Goal: Find contact information: Find contact information

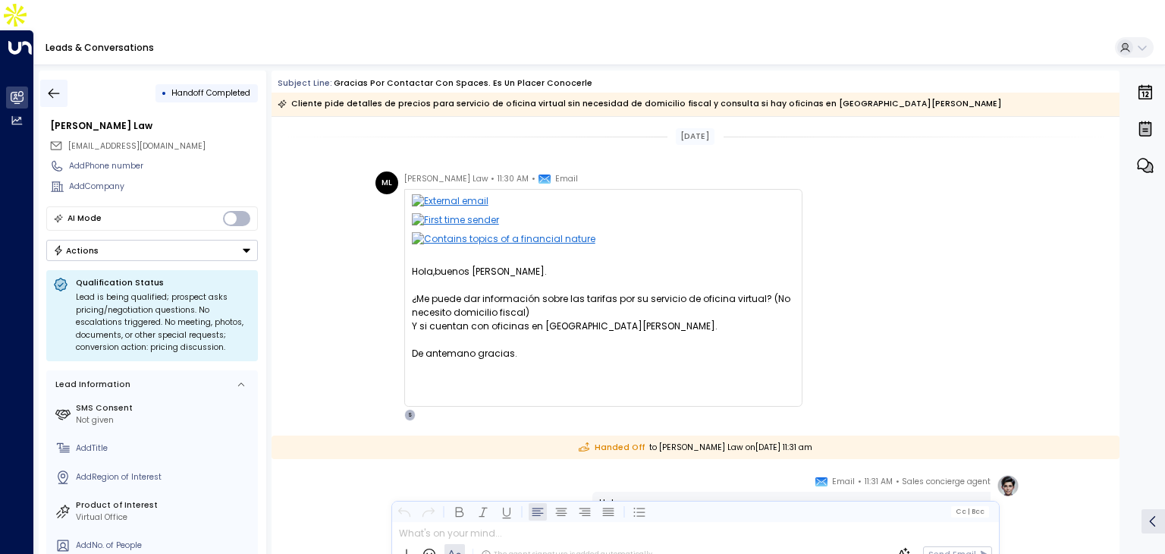
click at [48, 86] on icon "button" at bounding box center [53, 93] width 15 height 15
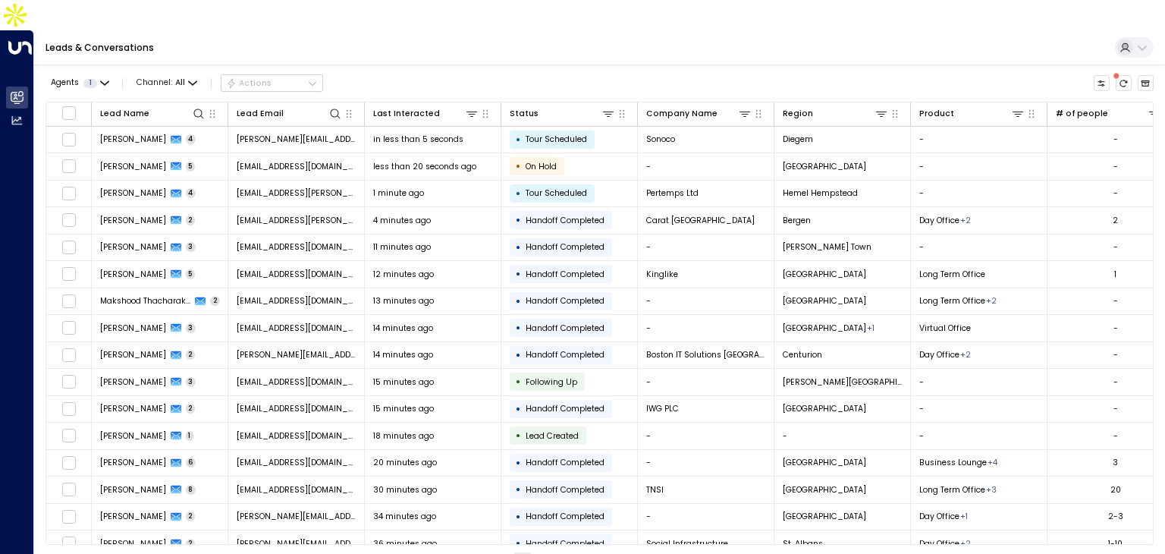
click at [334, 127] on td "[PERSON_NAME][EMAIL_ADDRESS][PERSON_NAME][DOMAIN_NAME]" at bounding box center [296, 140] width 137 height 27
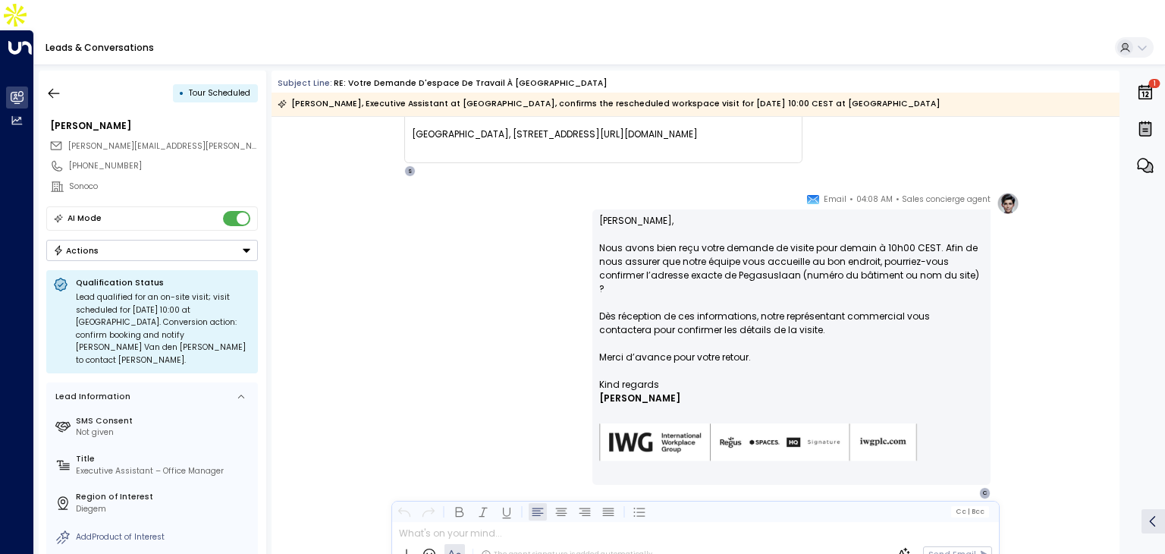
scroll to position [1144, 0]
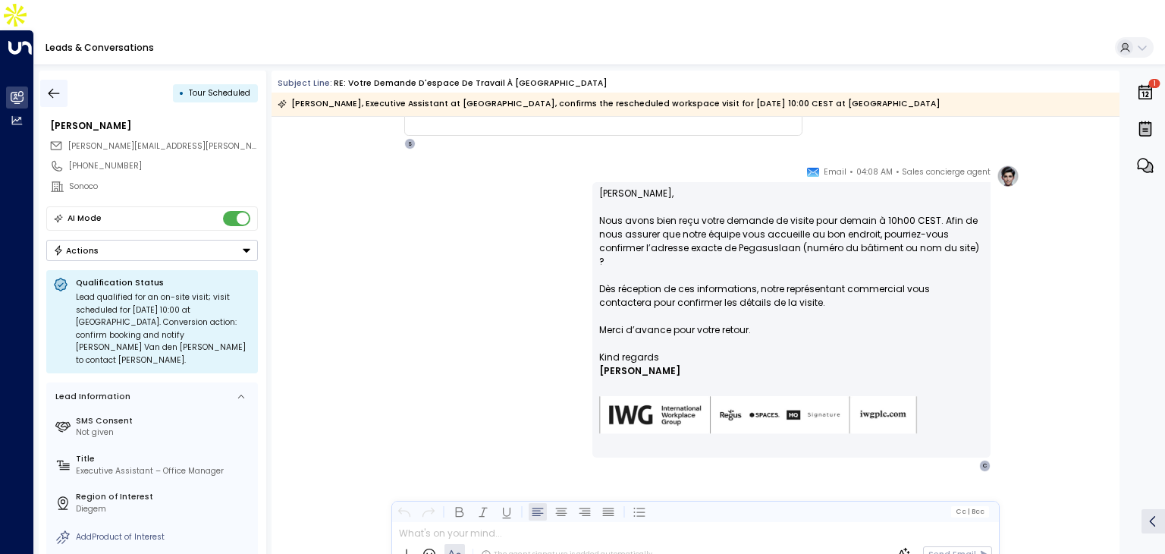
click at [48, 86] on icon "button" at bounding box center [53, 93] width 15 height 15
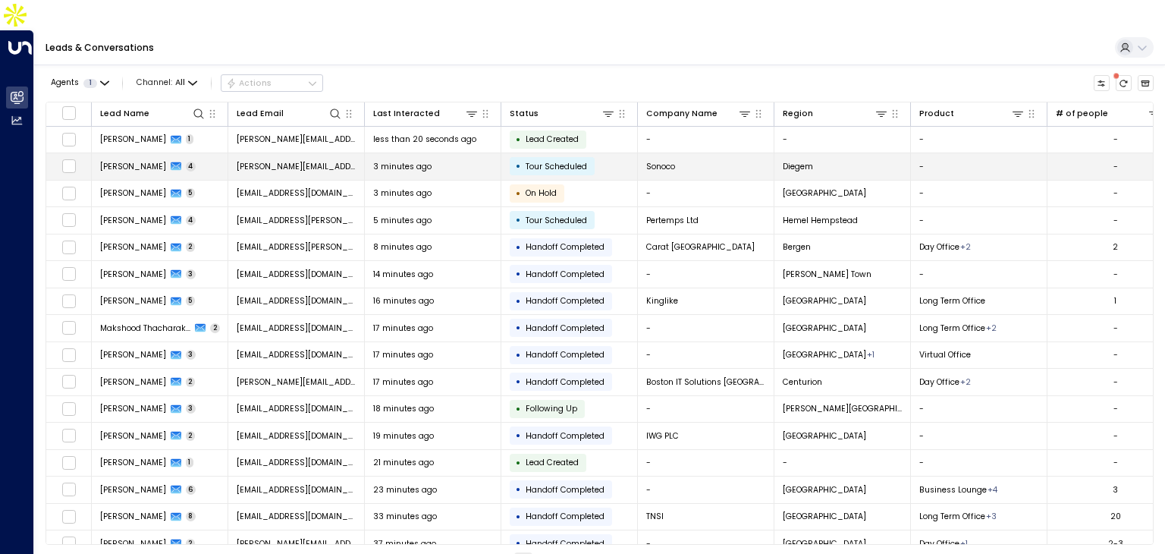
click at [299, 153] on td "[PERSON_NAME][EMAIL_ADDRESS][PERSON_NAME][DOMAIN_NAME]" at bounding box center [296, 166] width 137 height 27
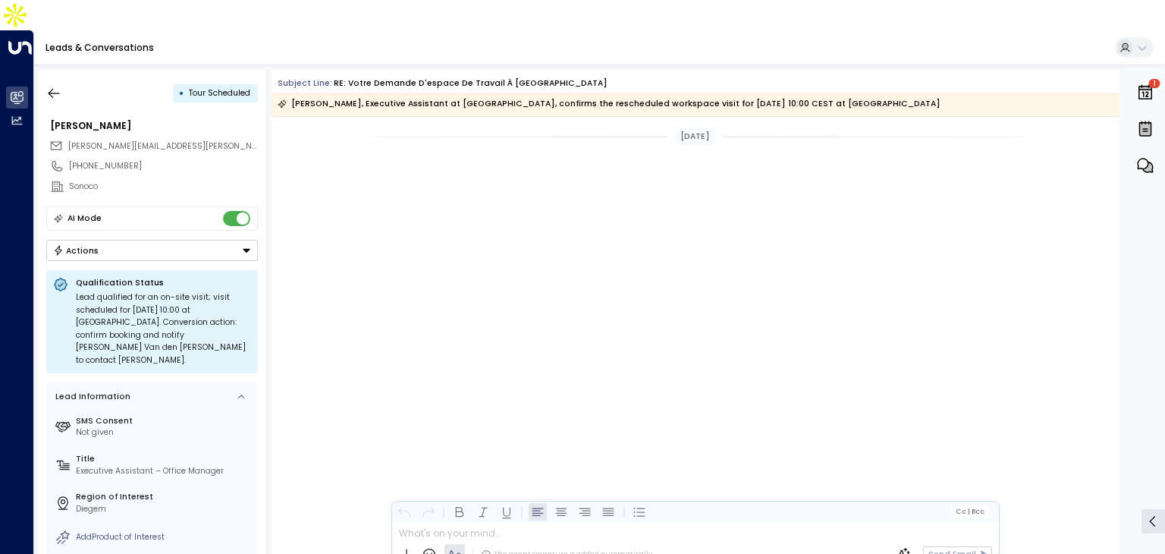
scroll to position [1117, 0]
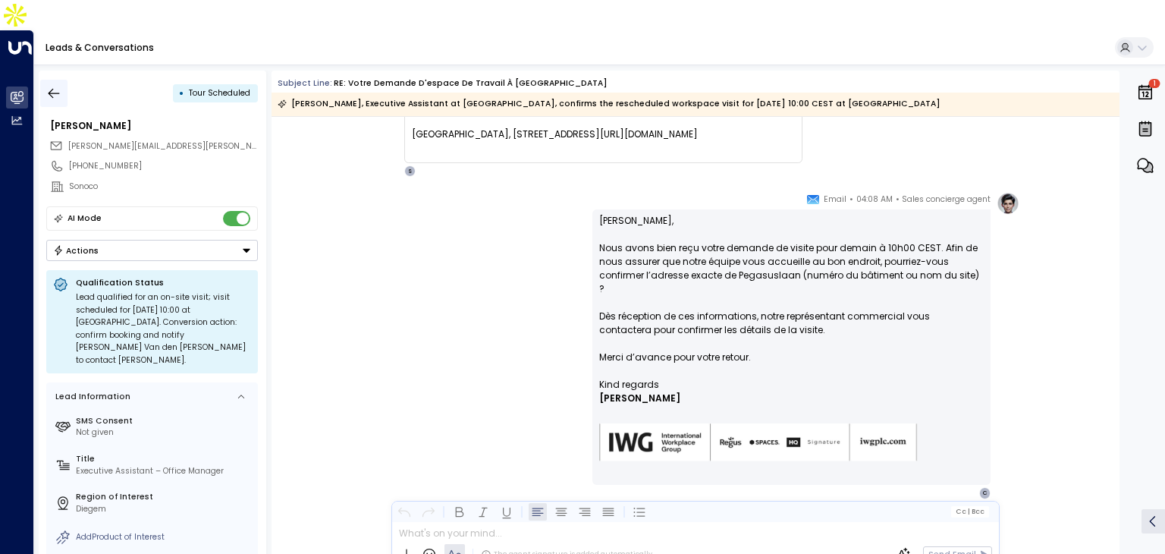
click at [54, 86] on icon "button" at bounding box center [53, 93] width 15 height 15
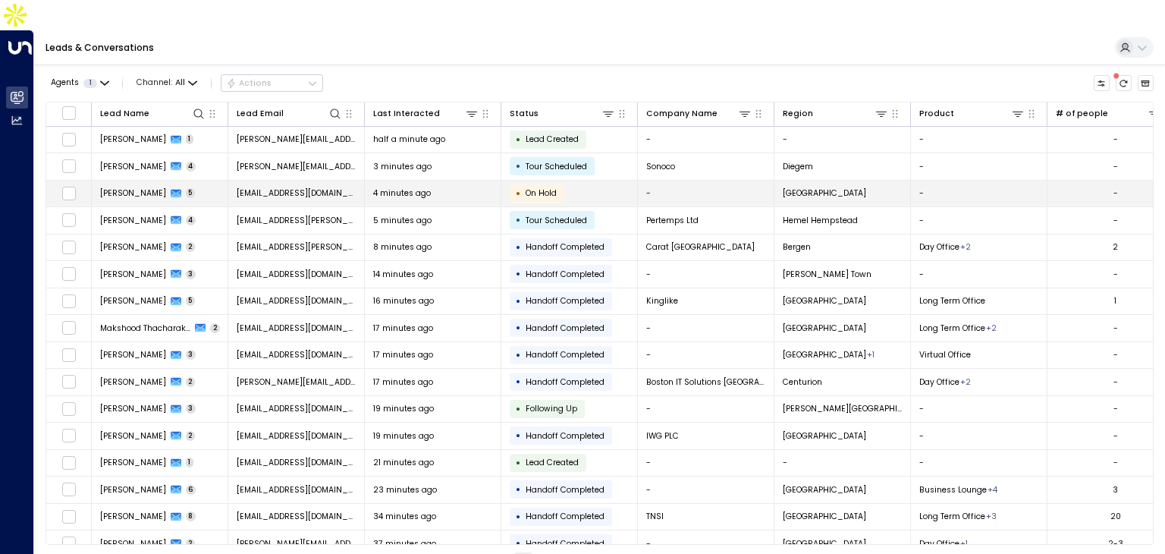
click at [311, 181] on td "[EMAIL_ADDRESS][DOMAIN_NAME]" at bounding box center [296, 194] width 137 height 27
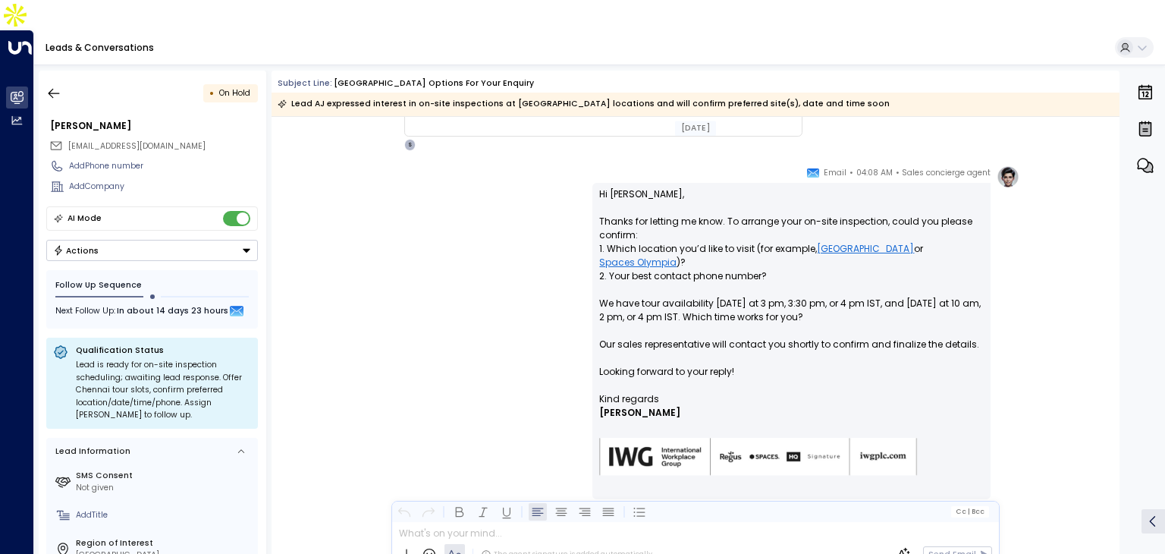
scroll to position [1211, 0]
click at [61, 80] on button "button" at bounding box center [53, 93] width 27 height 27
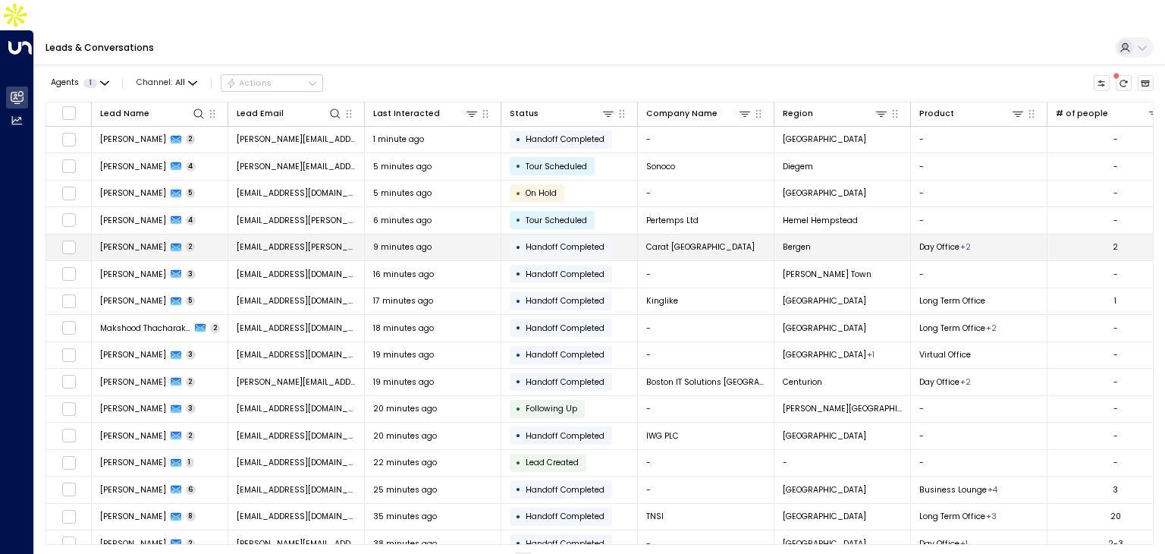
click at [225, 234] on td "Liv Berg 2" at bounding box center [160, 247] width 137 height 27
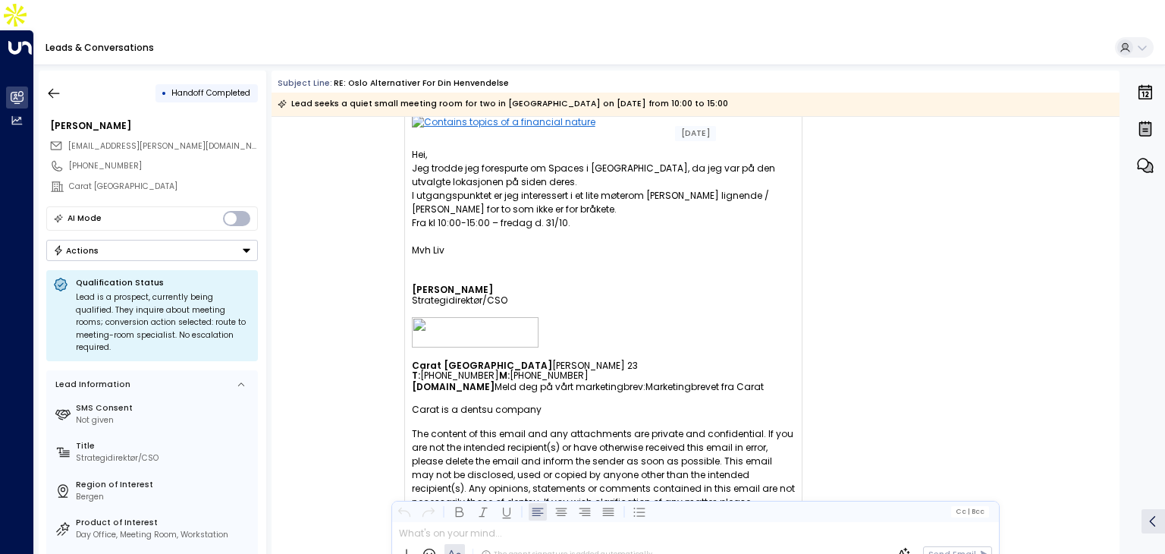
scroll to position [106, 0]
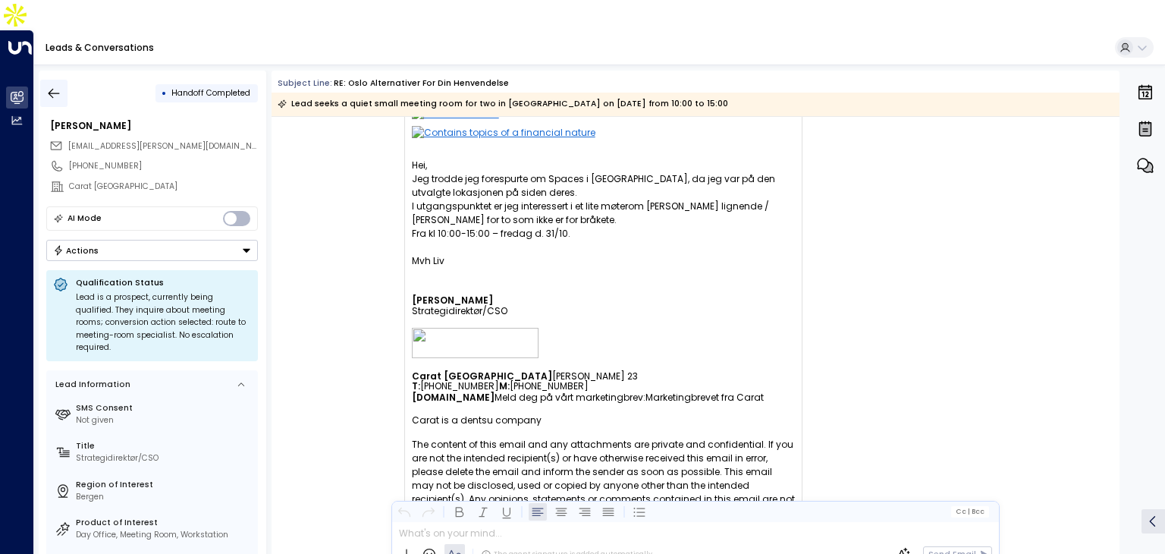
click at [61, 86] on icon "button" at bounding box center [53, 93] width 15 height 15
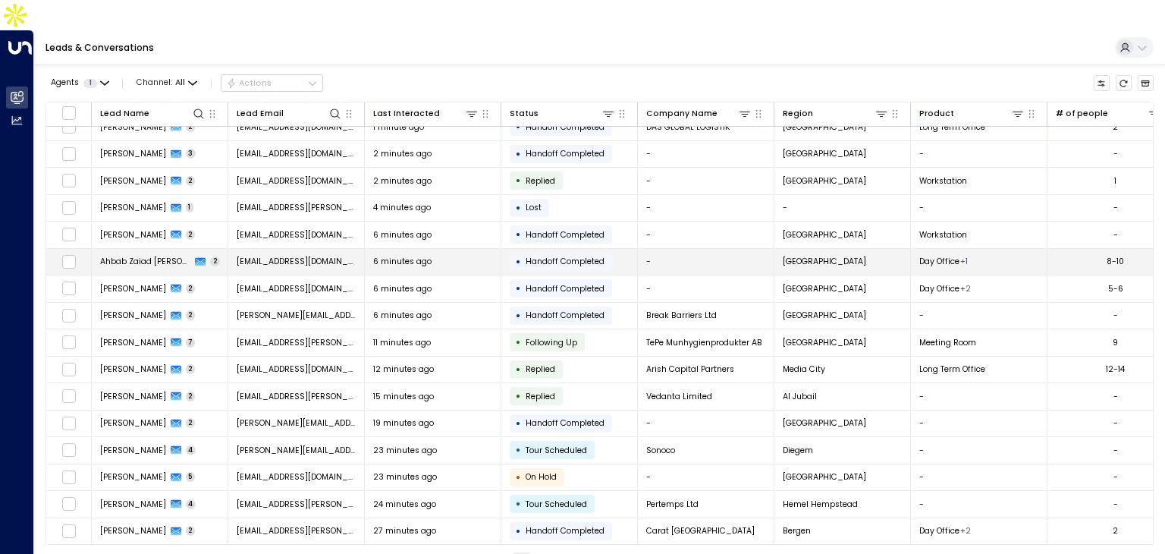
scroll to position [76, 0]
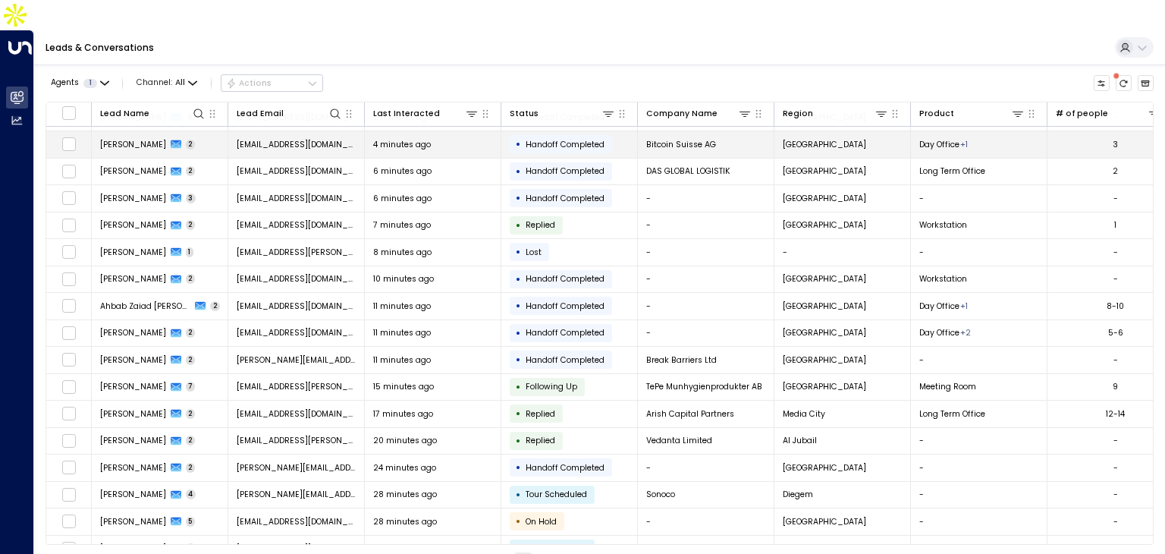
click at [311, 139] on span "[EMAIL_ADDRESS][DOMAIN_NAME]" at bounding box center [297, 144] width 120 height 11
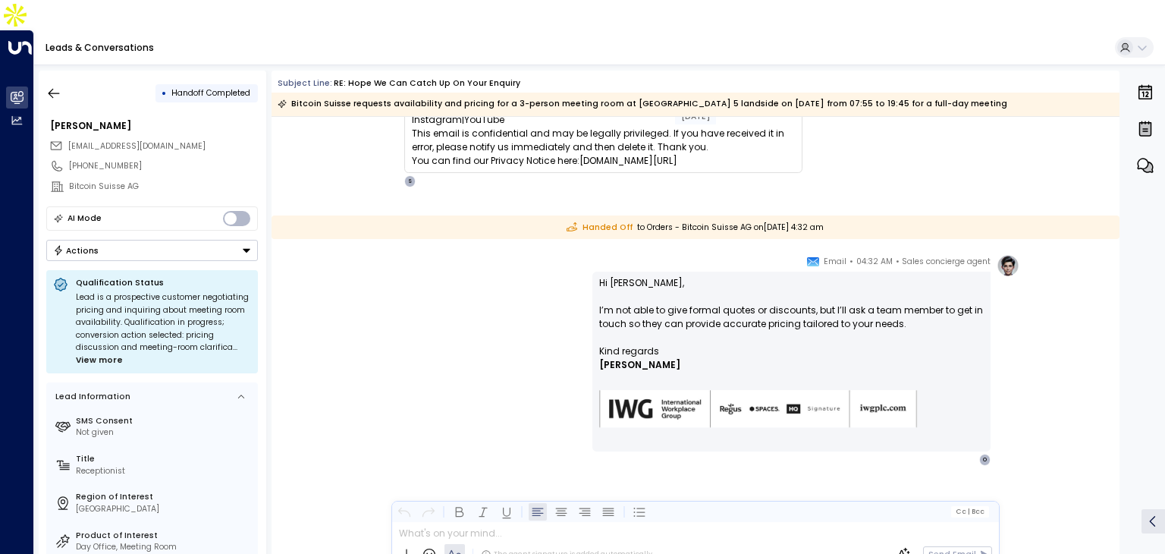
scroll to position [378, 0]
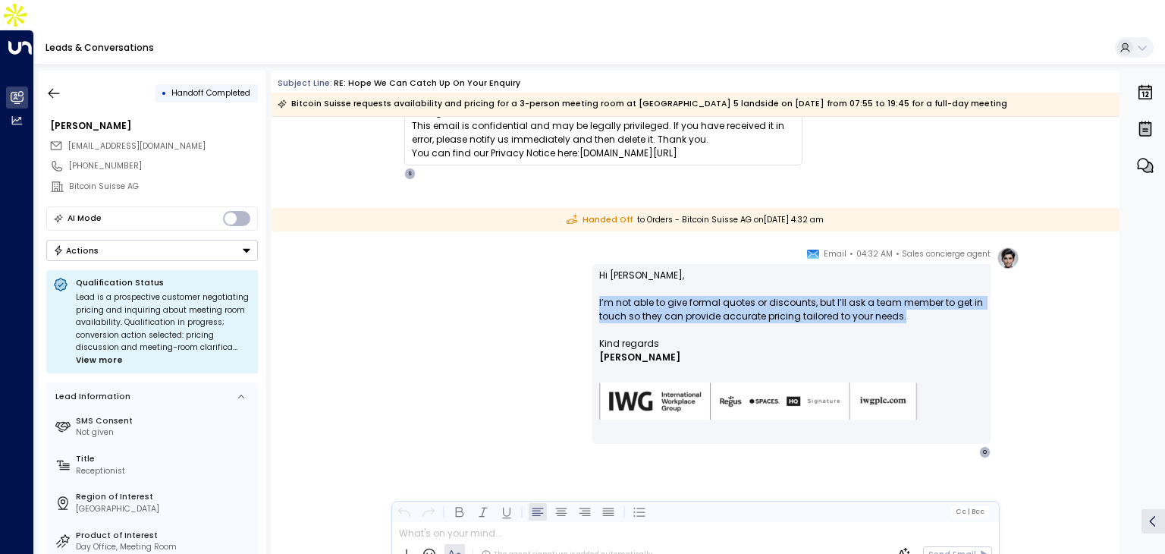
drag, startPoint x: 597, startPoint y: 268, endPoint x: 916, endPoint y: 289, distance: 319.3
click at [916, 289] on div "Hi [PERSON_NAME], I’m not able to give formal quotes or discounts, but I’ll ask…" at bounding box center [791, 354] width 398 height 180
copy p "I’m not able to give formal quotes or discounts, but I’ll ask a team member to …"
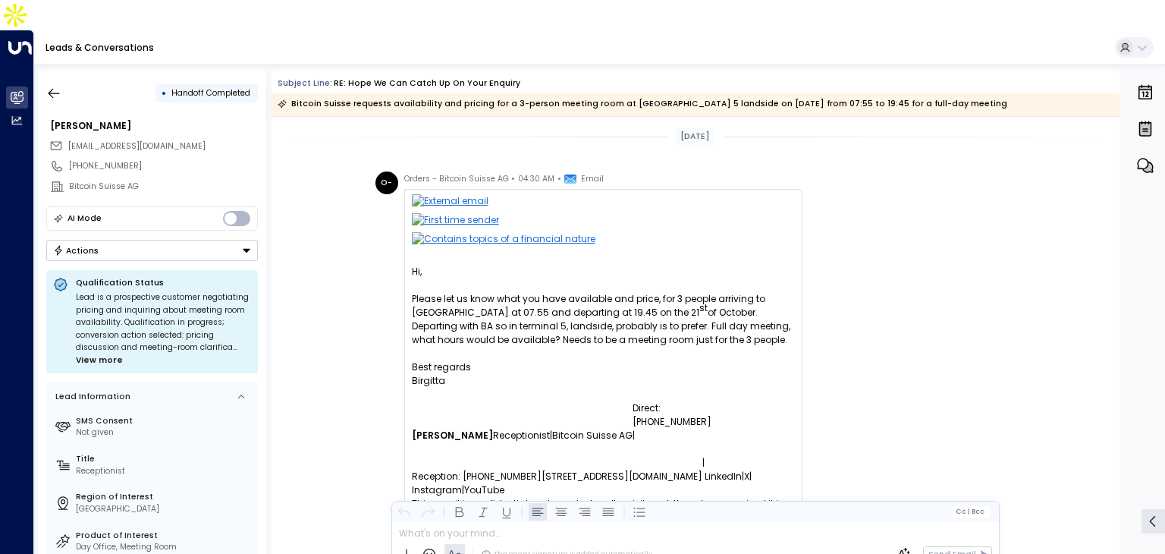
click at [176, 137] on div "[EMAIL_ADDRESS][DOMAIN_NAME]" at bounding box center [153, 146] width 209 height 19
drag, startPoint x: 158, startPoint y: 90, endPoint x: 49, endPoint y: 93, distance: 108.5
click at [50, 119] on div "Birgitta Eckerström" at bounding box center [154, 126] width 208 height 14
click at [362, 240] on div "O- Orders - Bitcoin Suisse AG • 04:30 AM • Email Hi, Please let us know what yo…" at bounding box center [696, 364] width 848 height 386
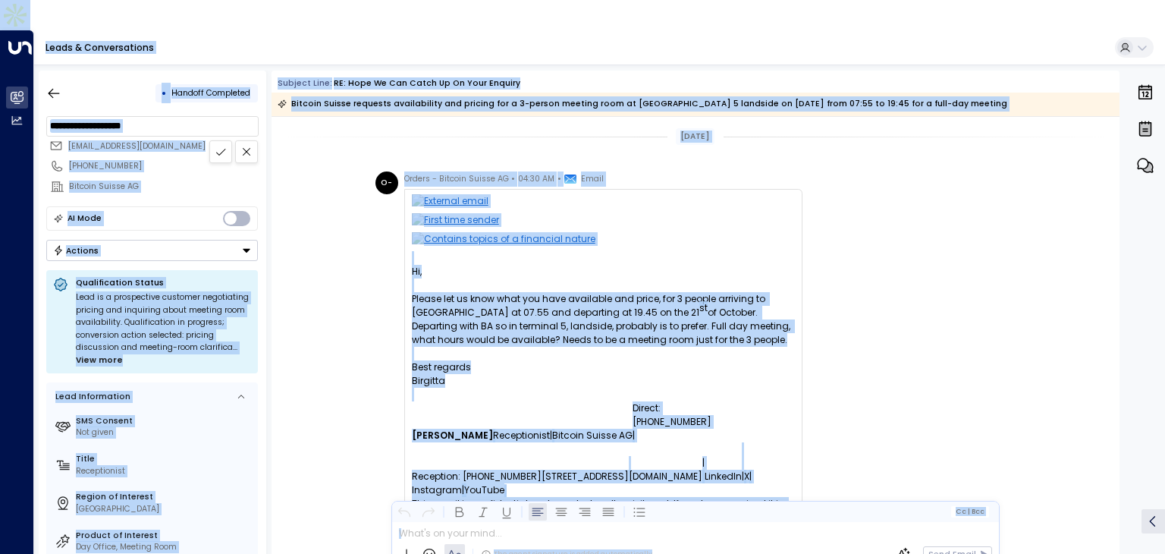
click at [118, 119] on input "**********" at bounding box center [152, 126] width 205 height 14
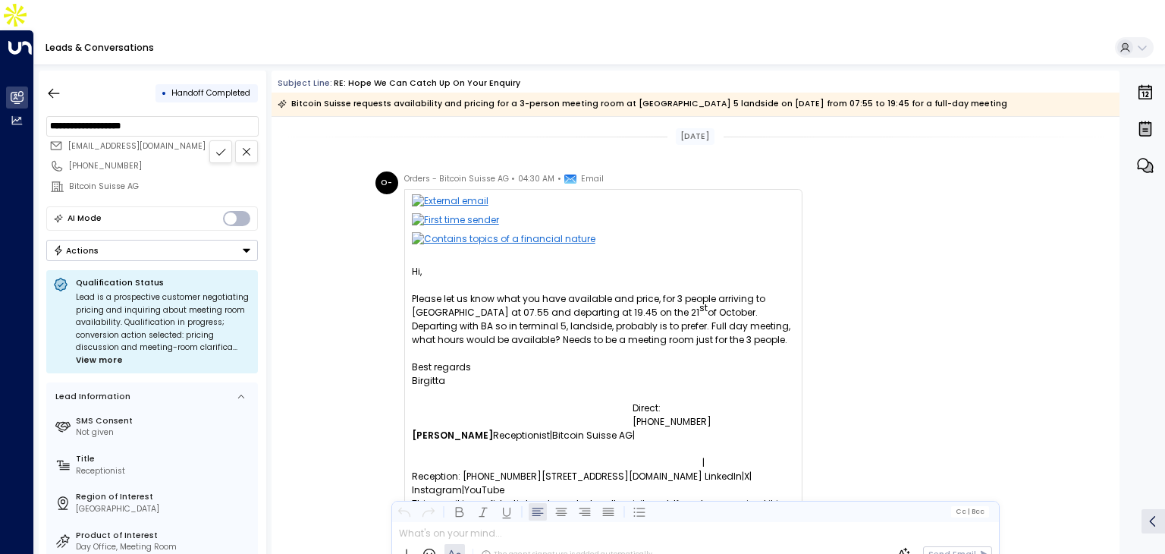
click at [117, 119] on input "**********" at bounding box center [152, 126] width 205 height 14
click at [125, 80] on div "• Handoff Completed" at bounding box center [152, 93] width 212 height 27
drag, startPoint x: 181, startPoint y: 113, endPoint x: 63, endPoint y: 117, distance: 118.4
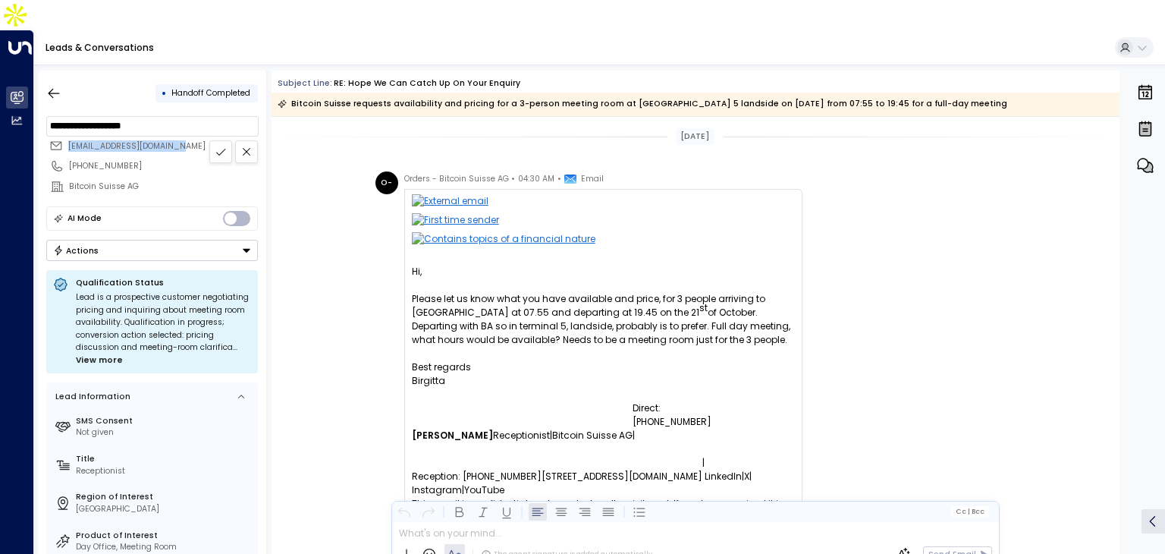
click at [63, 137] on div "[EMAIL_ADDRESS][DOMAIN_NAME]" at bounding box center [153, 146] width 209 height 19
copy span "[EMAIL_ADDRESS][DOMAIN_NAME]"
